Goal: Task Accomplishment & Management: Manage account settings

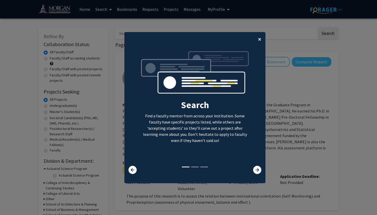
click at [261, 37] on span "×" at bounding box center [259, 39] width 3 height 8
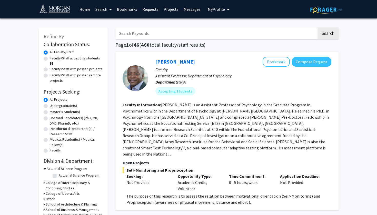
click at [217, 11] on span "My Profile" at bounding box center [216, 9] width 17 height 5
click at [229, 31] on span "View Profile" at bounding box center [239, 30] width 31 height 6
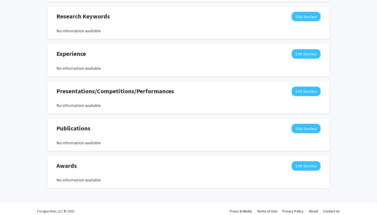
scroll to position [285, 0]
click at [301, 12] on button "Edit Section" at bounding box center [306, 16] width 29 height 9
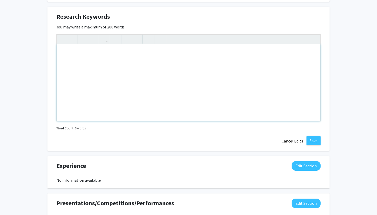
click at [201, 44] on div "Note to users with screen readers: Please deactivate our accessibility plugin f…" at bounding box center [189, 82] width 264 height 77
type textarea "Research Rookies Program Member"
click at [312, 138] on button "Save" at bounding box center [314, 140] width 14 height 9
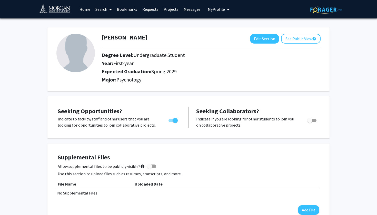
scroll to position [0, 0]
click at [295, 44] on button "See Public View help" at bounding box center [301, 39] width 40 height 10
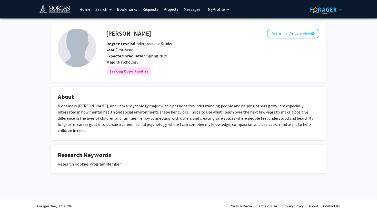
click at [220, 8] on span "My Profile" at bounding box center [216, 9] width 17 height 5
click at [227, 31] on span "View Profile" at bounding box center [239, 30] width 31 height 6
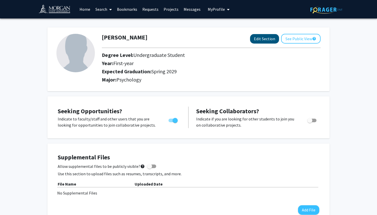
click at [253, 38] on button "Edit Section" at bounding box center [264, 38] width 29 height 9
select select "first-year"
select select "45: spring_2029"
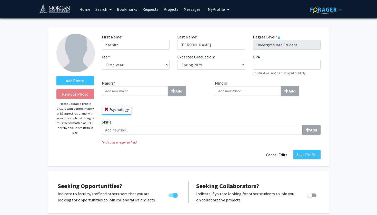
click at [85, 74] on div "Add Photo Remove Photo Please upload a profile picture with approximately a 1:1…" at bounding box center [75, 97] width 45 height 126
click at [86, 79] on label "Add Photo" at bounding box center [75, 80] width 38 height 9
click at [0, 0] on input "Add Photo" at bounding box center [0, 0] width 0 height 0
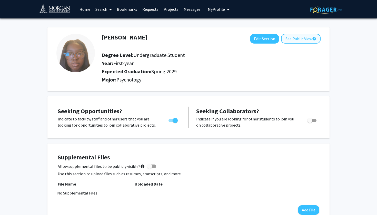
click at [292, 40] on button "See Public View help" at bounding box center [301, 39] width 40 height 10
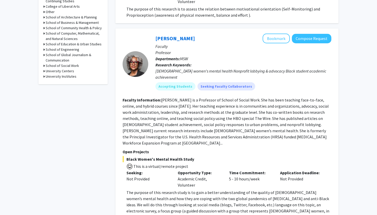
scroll to position [187, 0]
click at [282, 34] on button "Bookmark" at bounding box center [276, 39] width 27 height 10
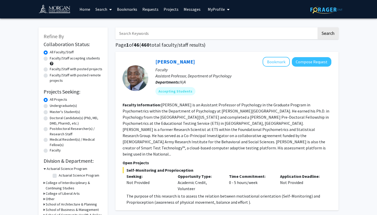
scroll to position [0, 0]
click at [169, 32] on input "Search Keywords" at bounding box center [215, 33] width 201 height 12
click at [328, 34] on button "Search" at bounding box center [328, 33] width 21 height 12
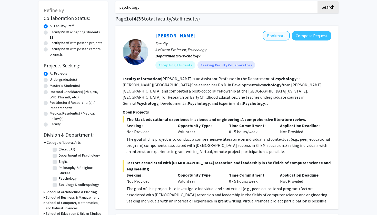
scroll to position [26, 0]
type input "p"
click at [328, 8] on button "Search" at bounding box center [328, 7] width 21 height 12
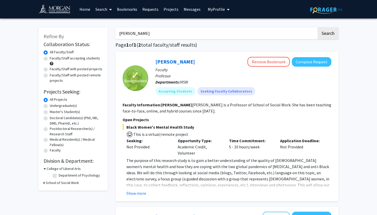
type input "[PERSON_NAME]"
click at [139, 190] on fg-read-more "The purpose of this research study is to gain a better understanding of the qua…" at bounding box center [227, 177] width 209 height 39
click at [136, 194] on button "Show more" at bounding box center [137, 193] width 20 height 6
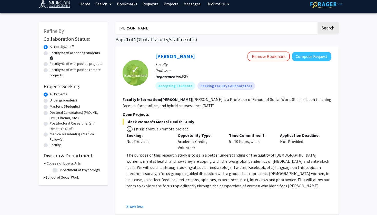
scroll to position [7, 0]
